Goal: Information Seeking & Learning: Check status

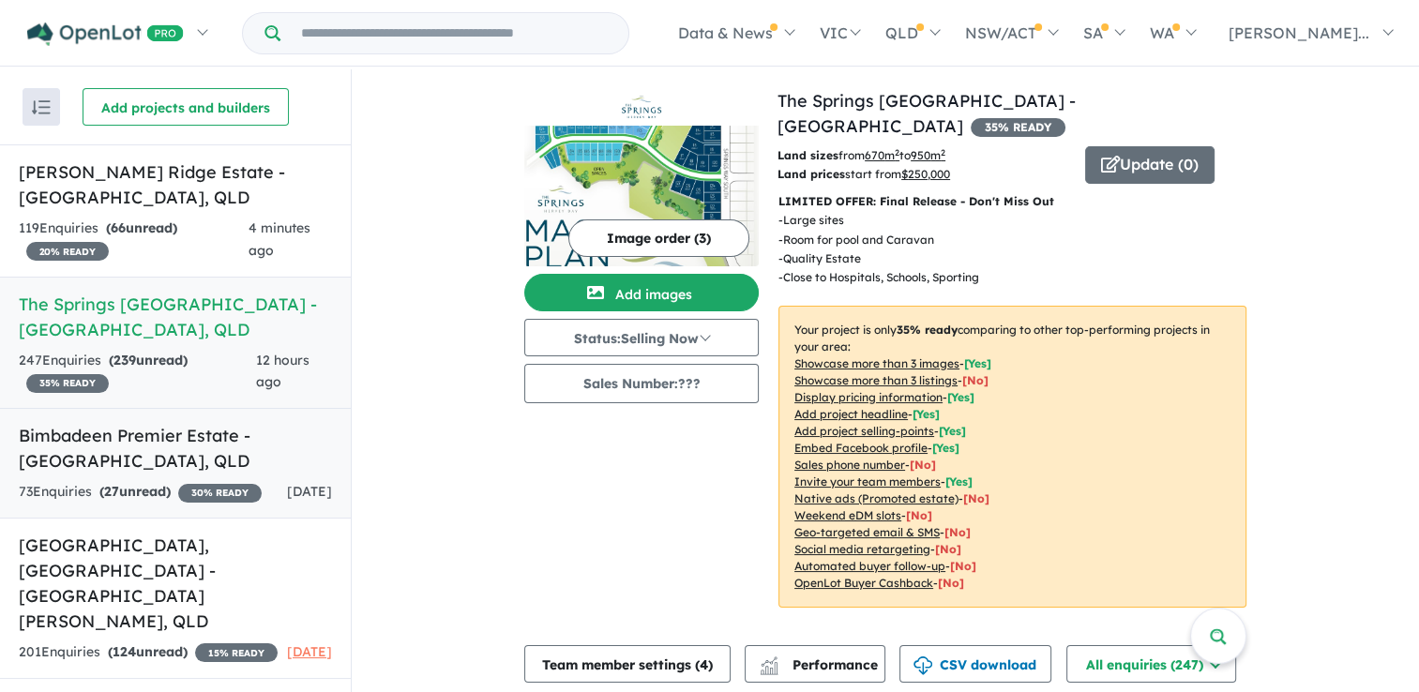
click at [151, 463] on h5 "Bimbadeen Premier Estate - [GEOGRAPHIC_DATA] , [GEOGRAPHIC_DATA]" at bounding box center [175, 448] width 313 height 51
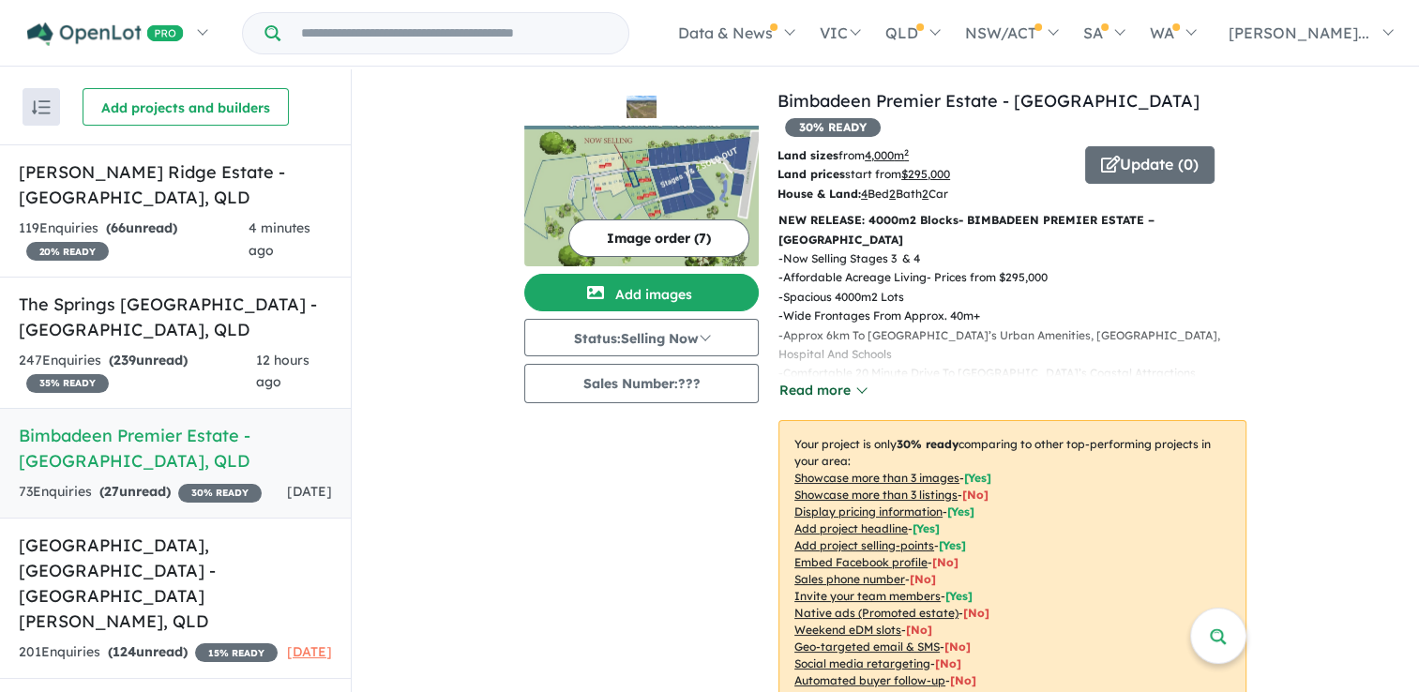
click at [841, 380] on button "Read more" at bounding box center [822, 391] width 88 height 22
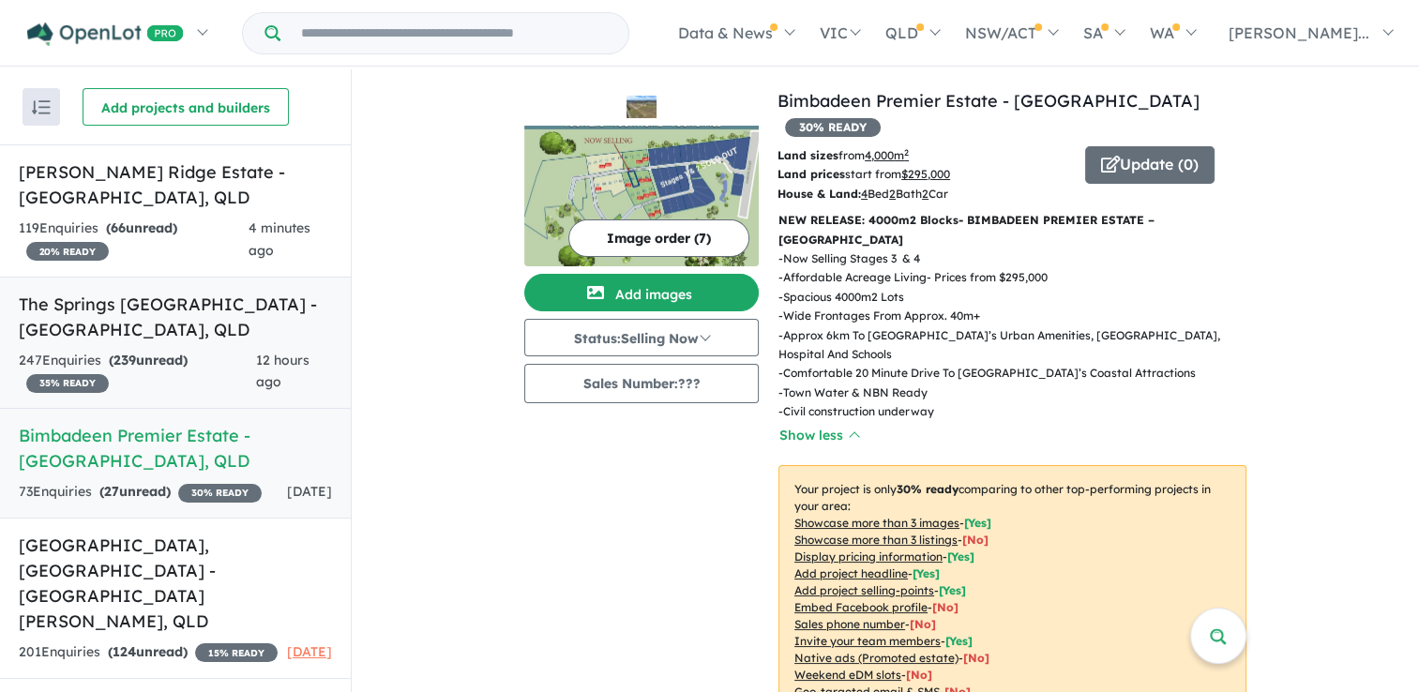
click at [167, 322] on h5 "The Springs [GEOGRAPHIC_DATA] - [GEOGRAPHIC_DATA] , [GEOGRAPHIC_DATA]" at bounding box center [175, 317] width 313 height 51
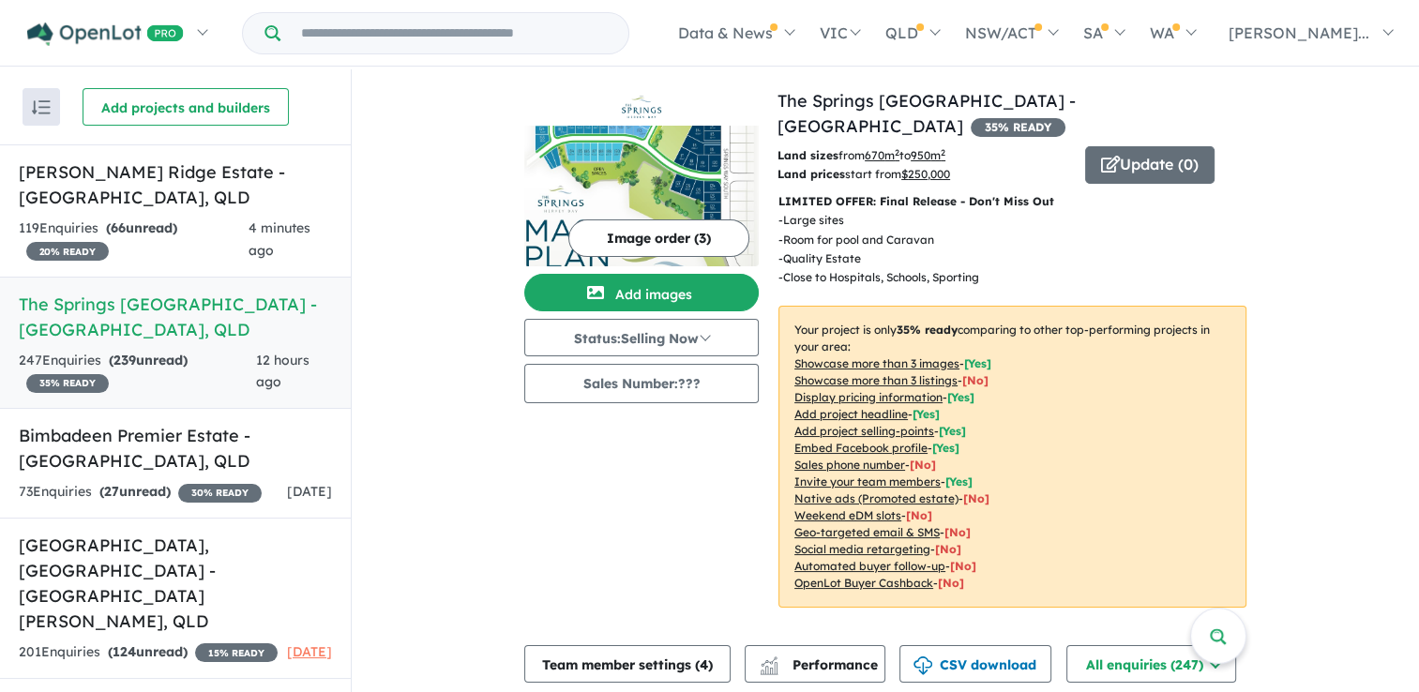
scroll to position [2, 0]
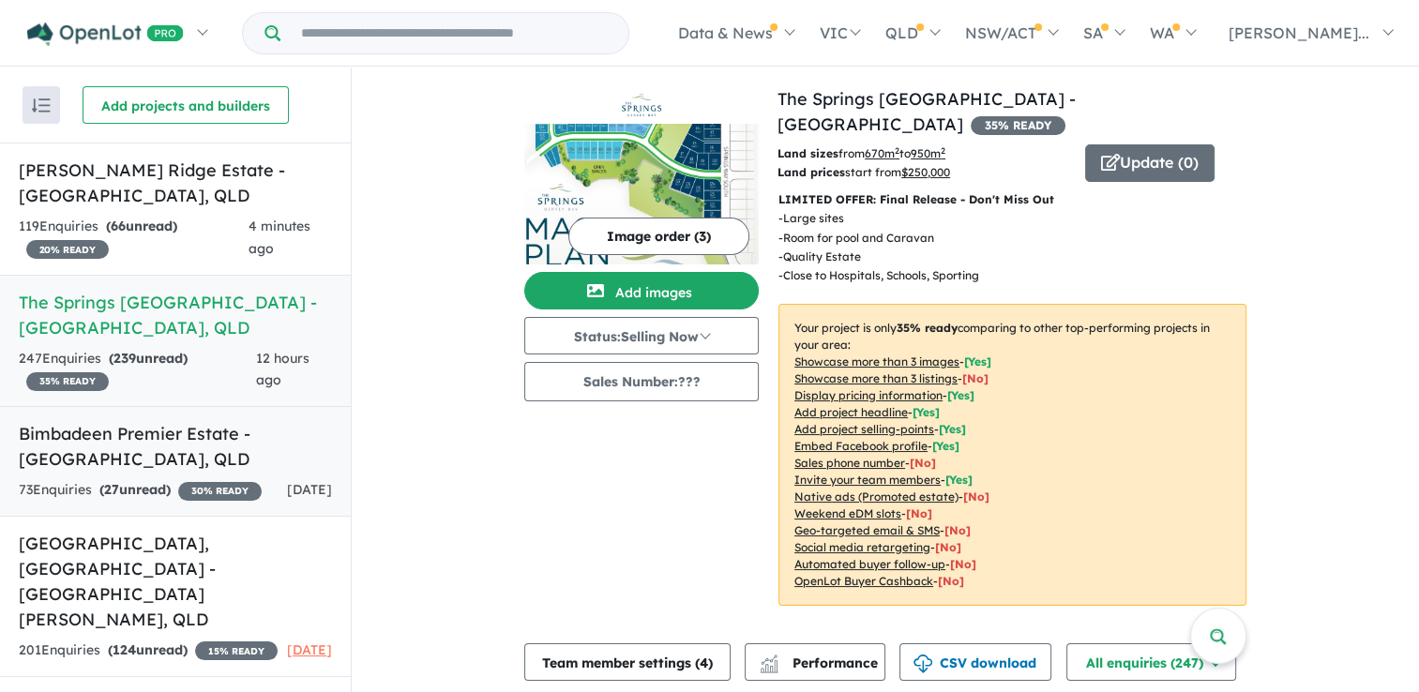
click at [113, 447] on h5 "Bimbadeen Premier Estate - [GEOGRAPHIC_DATA] , [GEOGRAPHIC_DATA]" at bounding box center [175, 446] width 313 height 51
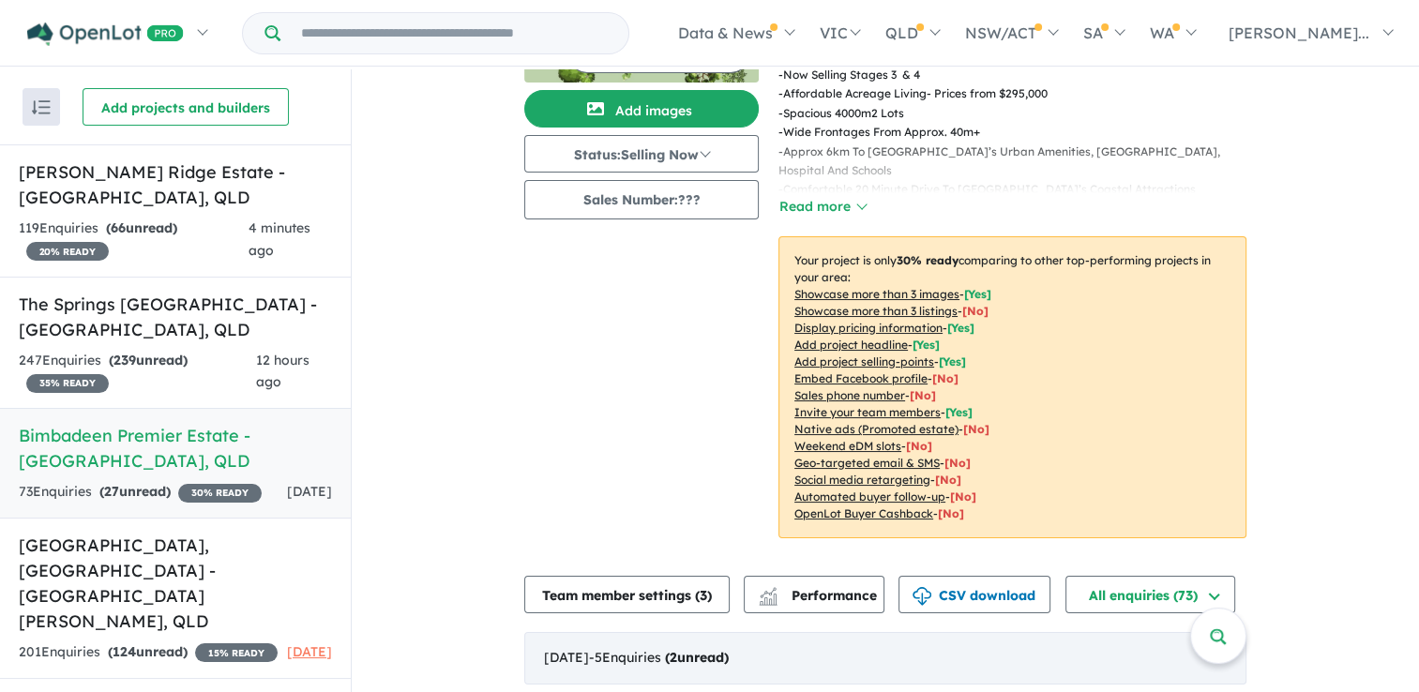
scroll to position [375, 0]
